Goal: Task Accomplishment & Management: Complete application form

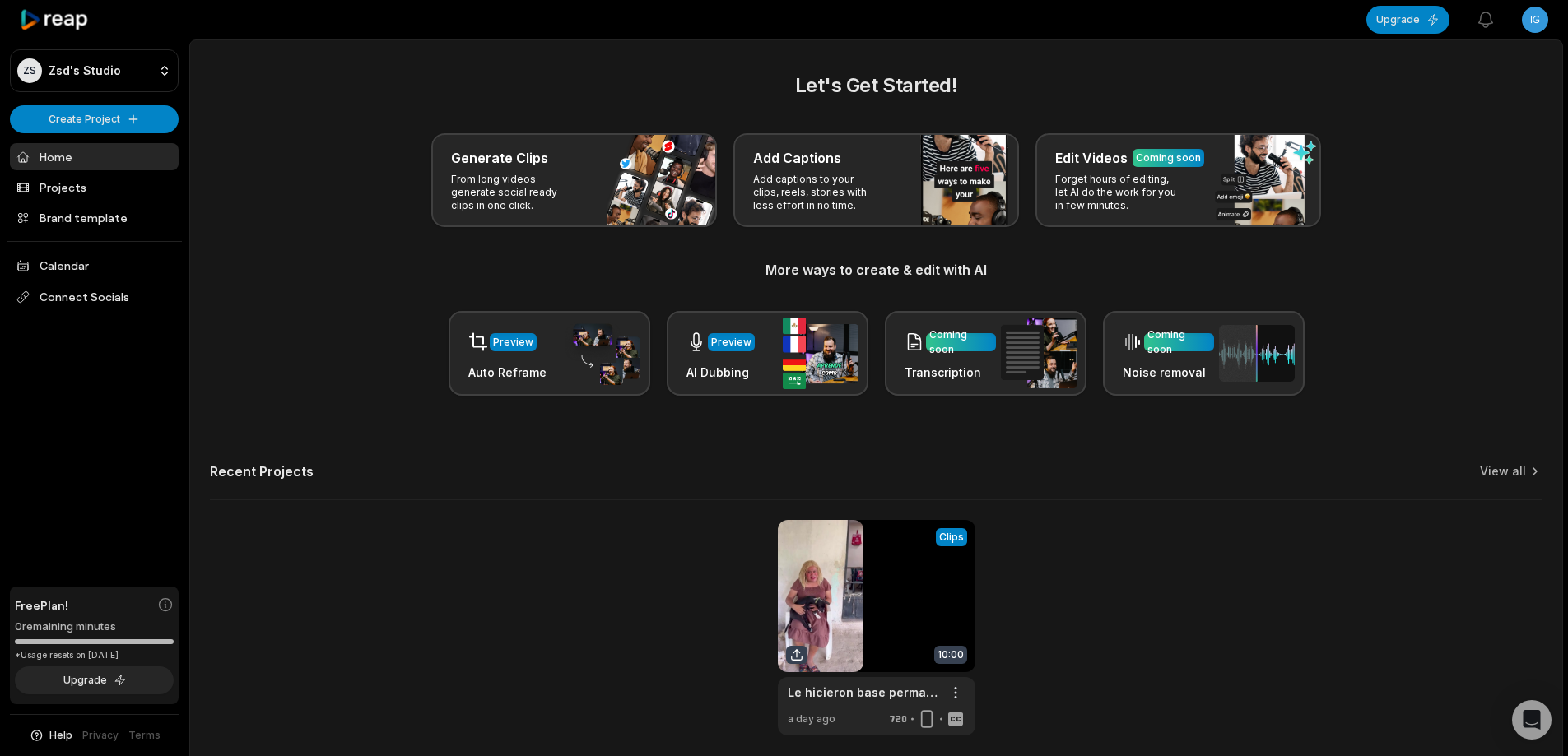
click at [591, 512] on div "Let's Get Started! Generate Clips From long videos generate social ready clips …" at bounding box center [876, 403] width 1372 height 665
click at [1534, 29] on html "ZS Zsd's Studio Create Project Home Projects Brand template Calendar Connect So…" at bounding box center [784, 378] width 1568 height 756
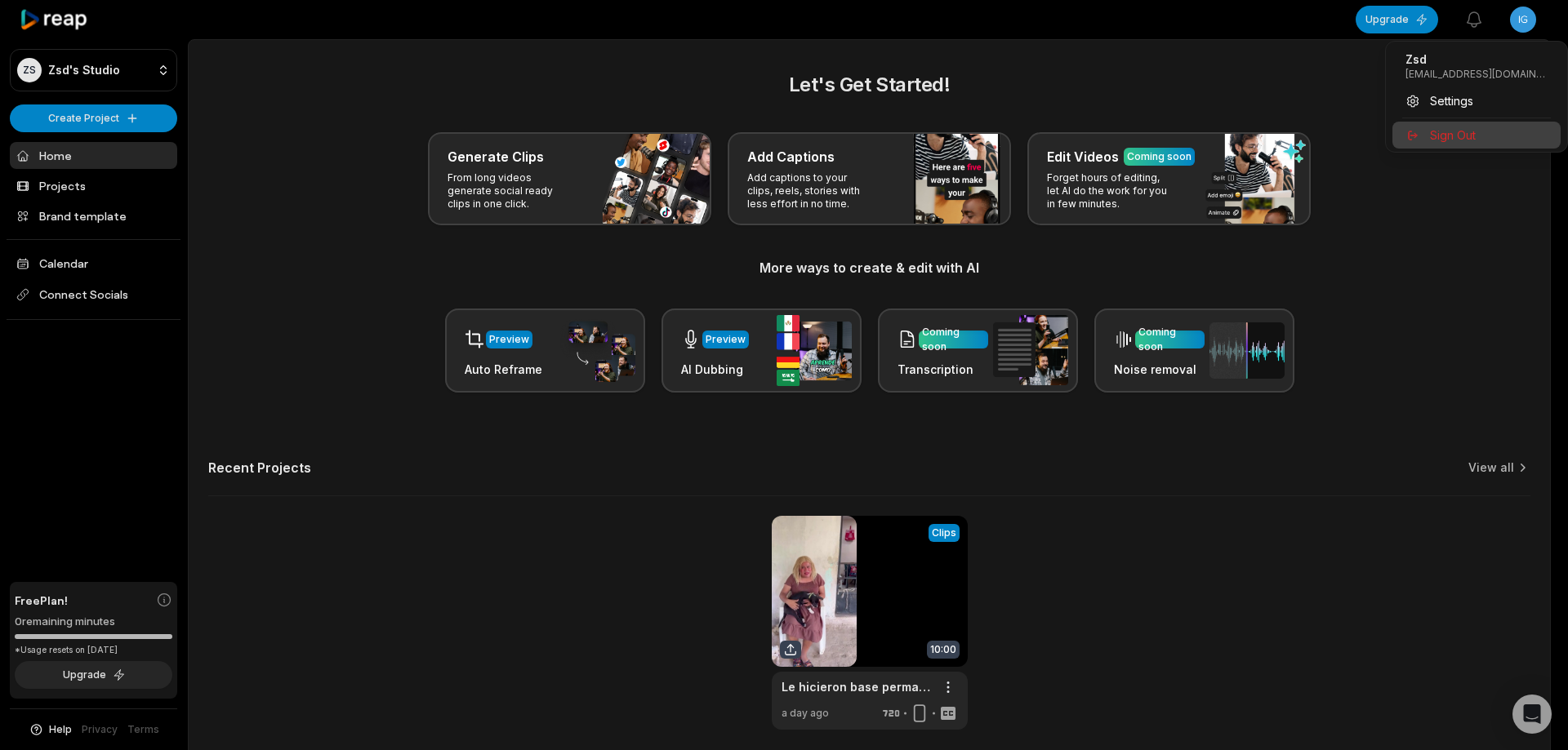
click at [1503, 126] on div "Sign Out" at bounding box center [1477, 135] width 168 height 27
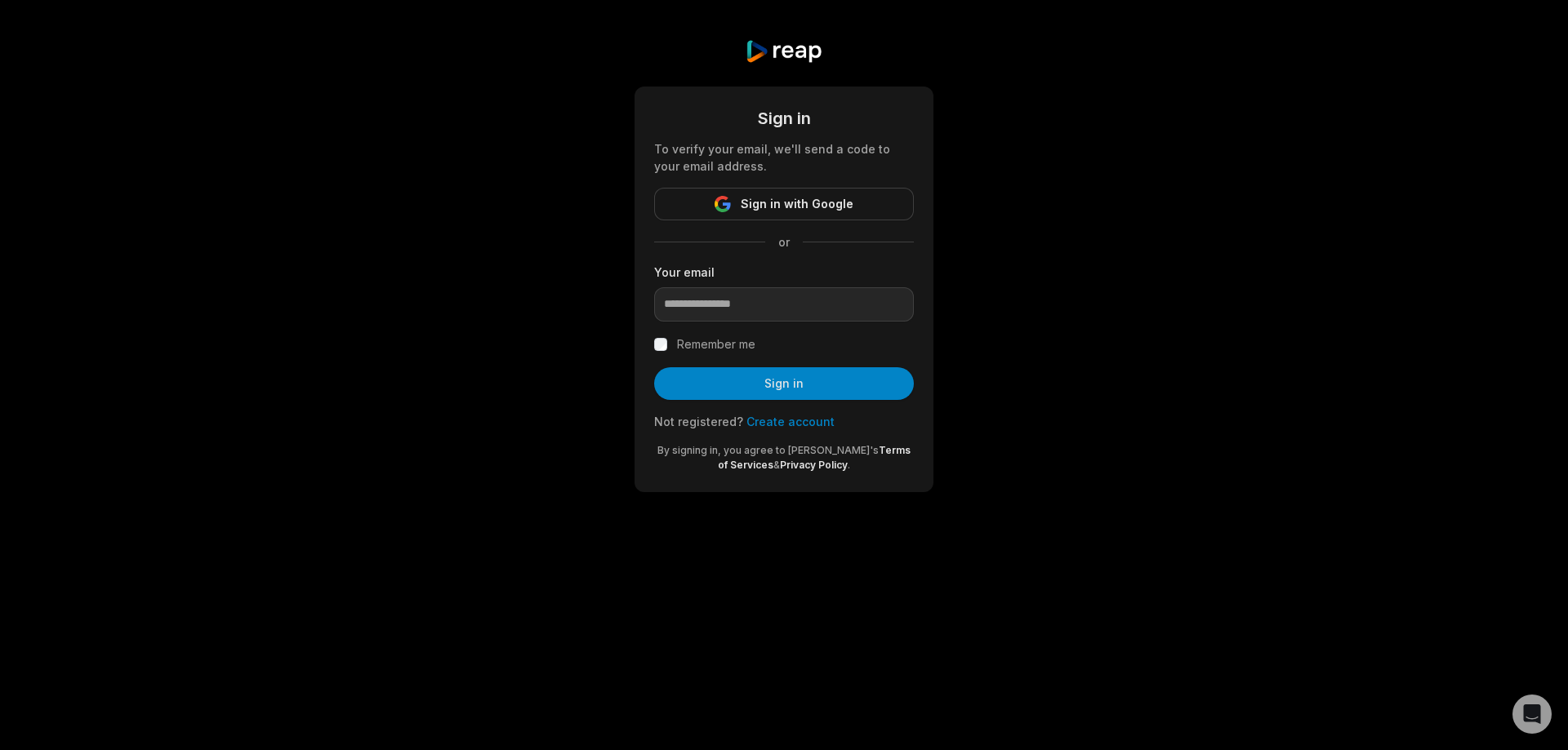
click at [1143, 637] on body "Sign in To verify your email, we'll send a code to your email address. Sign in …" at bounding box center [784, 375] width 1568 height 750
click at [784, 304] on input "email" at bounding box center [784, 304] width 260 height 34
click at [581, 437] on div "Sign in To verify your email, we'll send a code to your email address. Sign in …" at bounding box center [784, 266] width 1568 height 532
click at [778, 421] on link "Create account" at bounding box center [790, 421] width 88 height 14
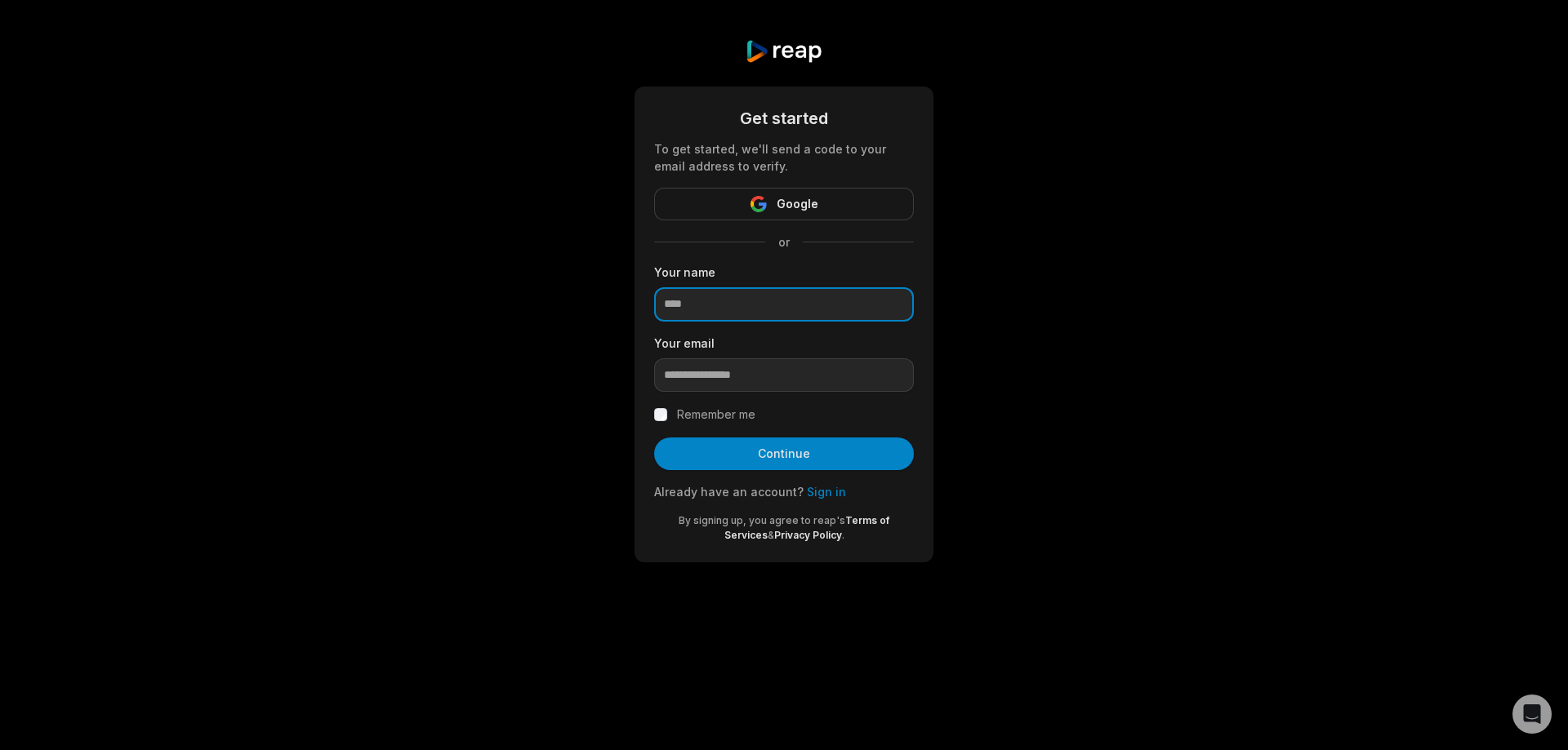
click at [762, 294] on input at bounding box center [784, 304] width 260 height 34
type input "*****"
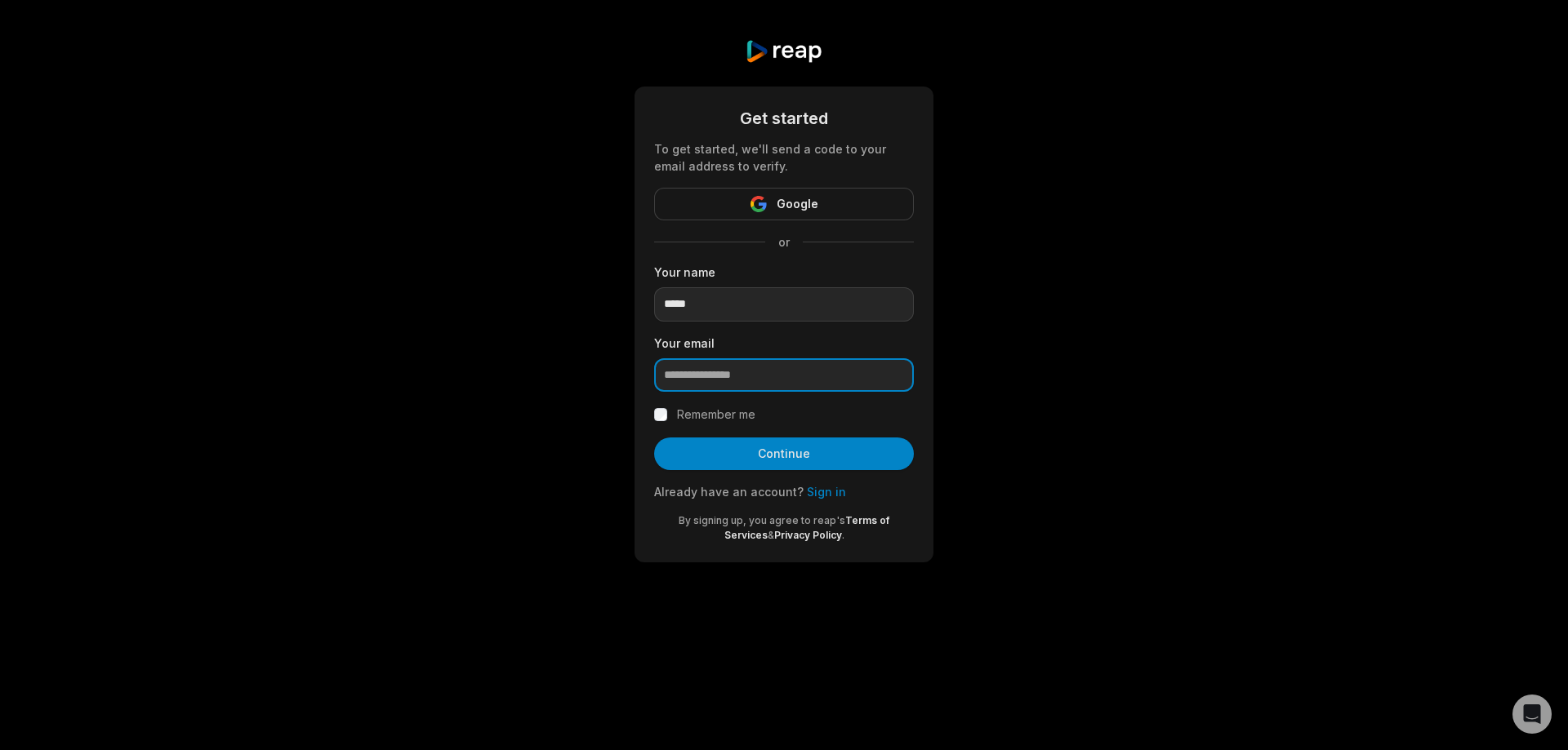
click at [737, 374] on input "email" at bounding box center [784, 375] width 260 height 34
paste input "**********"
type input "**********"
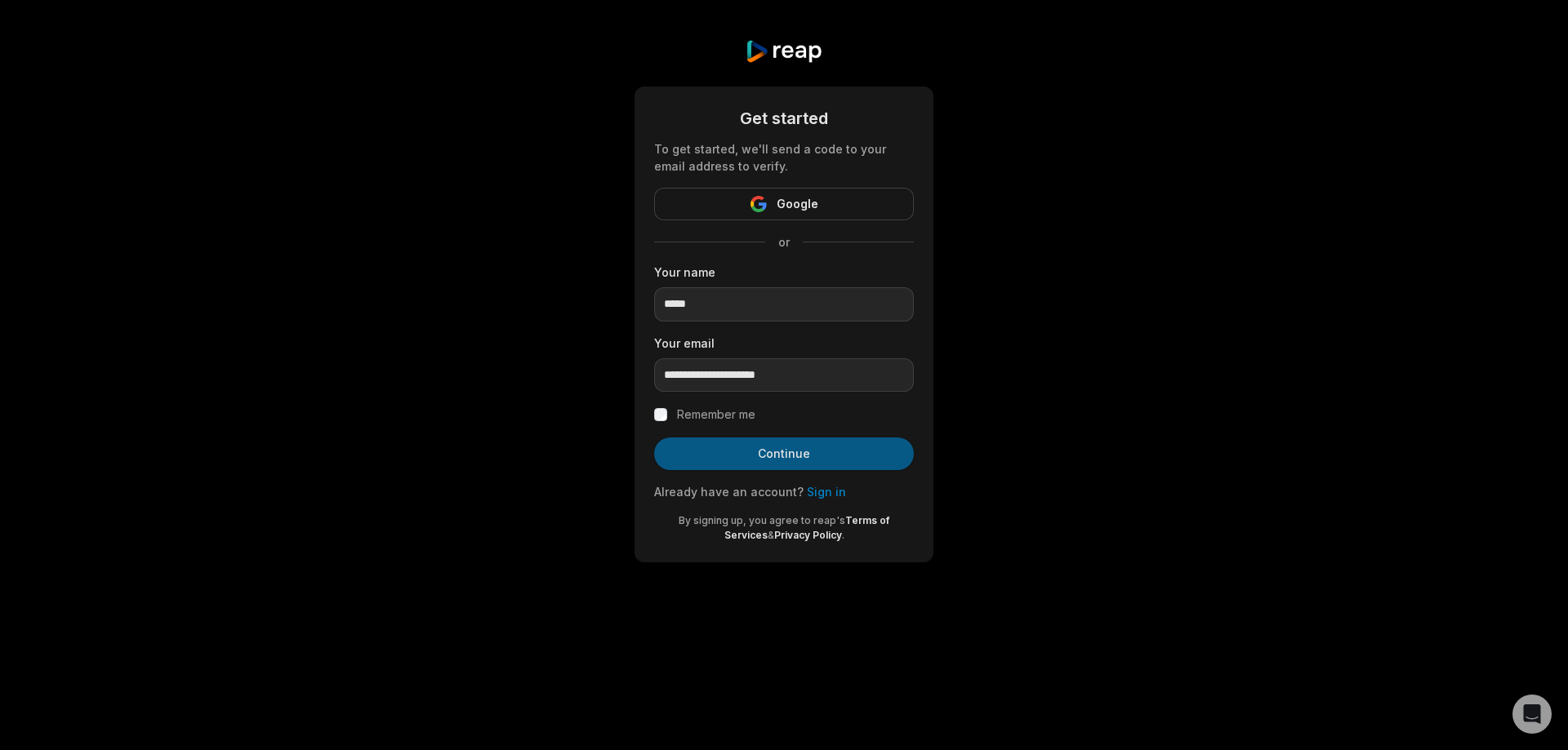
click at [792, 454] on button "Continue" at bounding box center [784, 454] width 260 height 32
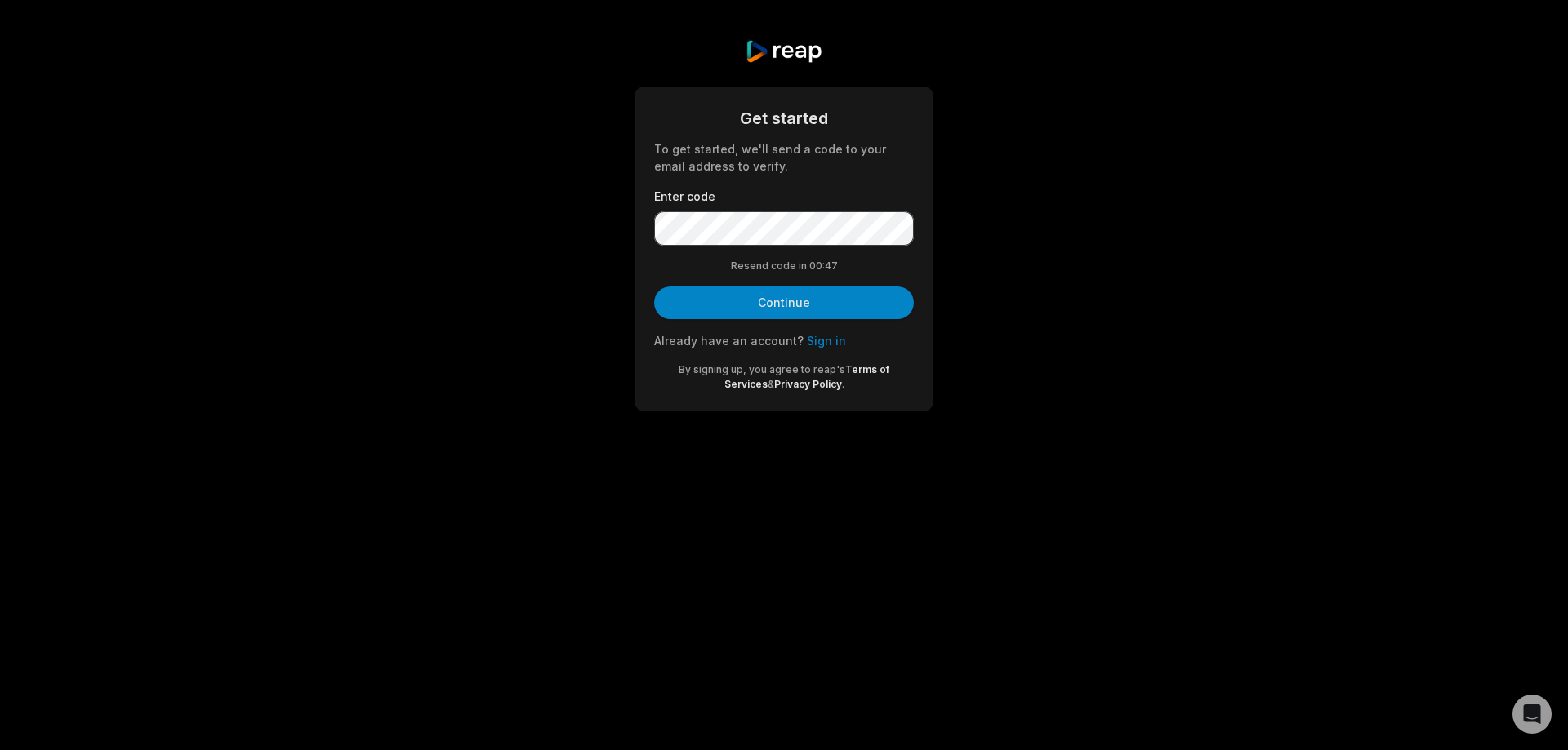
drag, startPoint x: 864, startPoint y: 606, endPoint x: 849, endPoint y: 587, distance: 24.2
click at [859, 604] on body "Get started To get started, we'll send a code to your email address to verify. …" at bounding box center [784, 375] width 1568 height 750
click at [783, 306] on button "Continue" at bounding box center [784, 302] width 260 height 32
